Goal: Navigation & Orientation: Find specific page/section

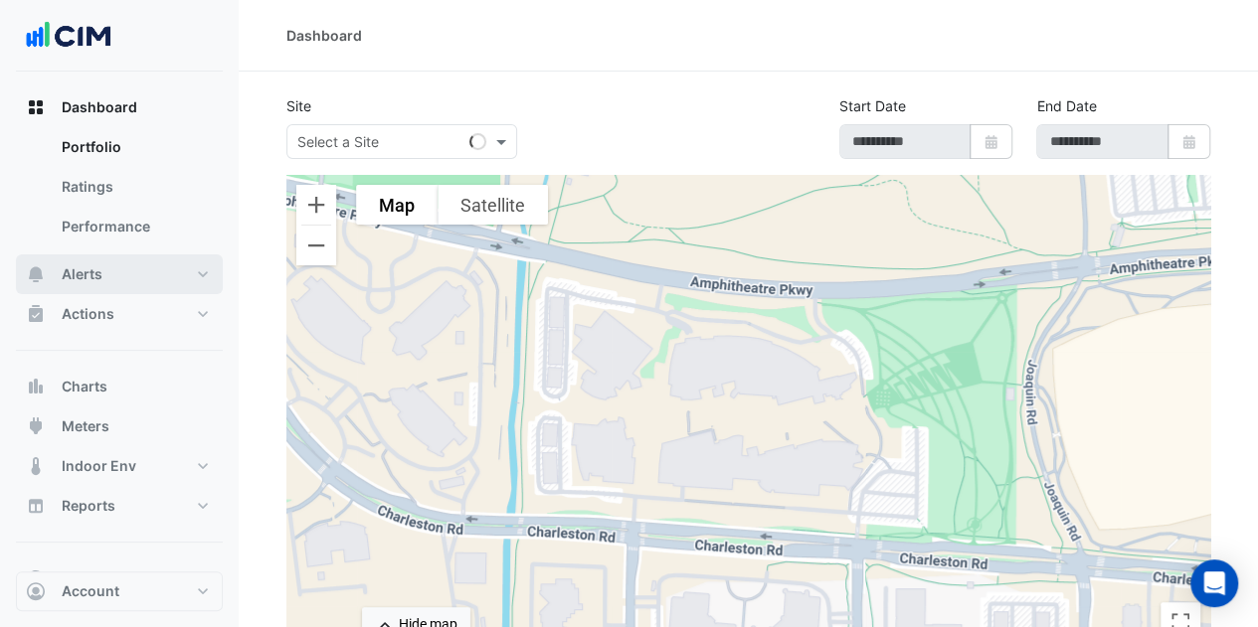
click at [105, 256] on button "Alerts" at bounding box center [119, 274] width 207 height 40
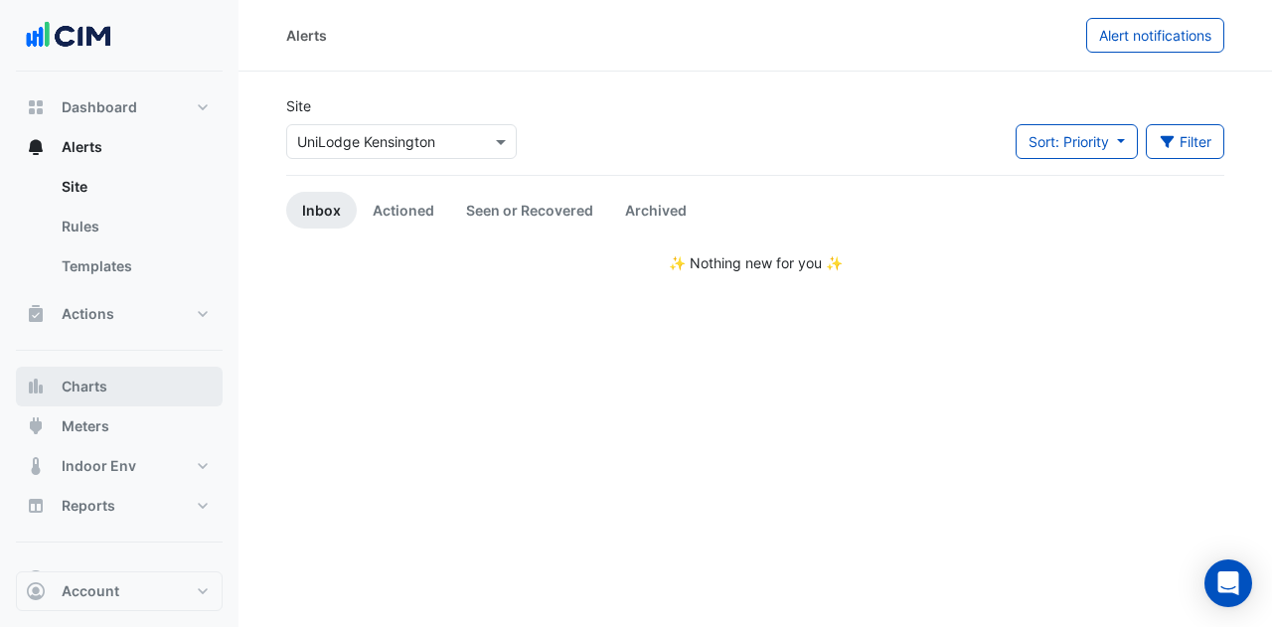
click at [113, 377] on button "Charts" at bounding box center [119, 387] width 207 height 40
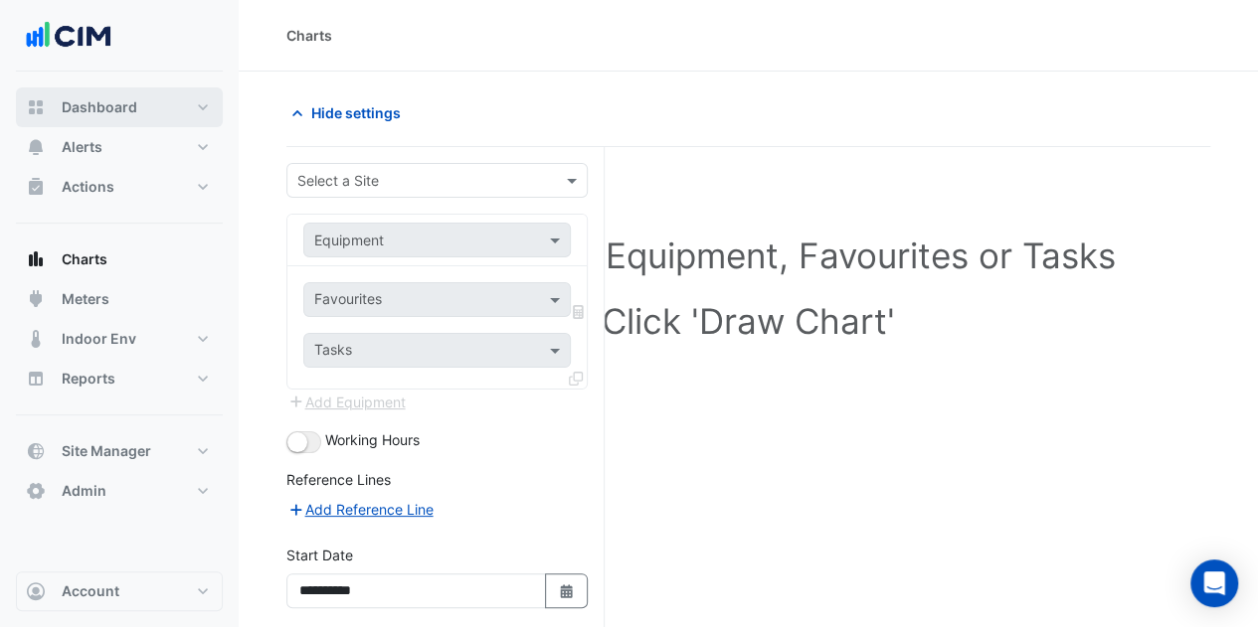
click at [104, 116] on span "Dashboard" at bounding box center [100, 107] width 76 height 20
select select "**"
